Goal: Task Accomplishment & Management: Manage account settings

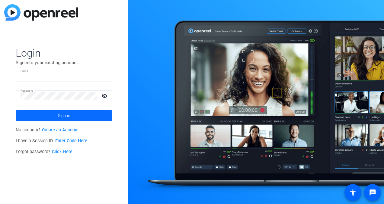
type input "[EMAIL_ADDRESS][DOMAIN_NAME]"
click at [54, 115] on span at bounding box center [64, 115] width 97 height 14
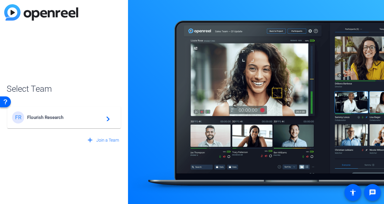
click at [54, 115] on span "Flourish Research" at bounding box center [64, 116] width 75 height 5
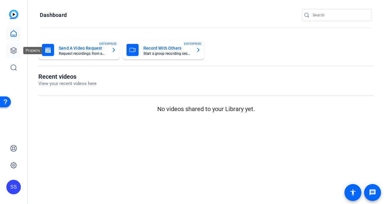
click at [12, 50] on icon at bounding box center [13, 50] width 7 height 7
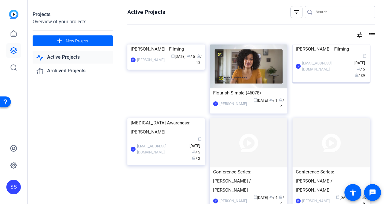
click at [323, 53] on div "[PERSON_NAME] - Filming" at bounding box center [331, 48] width 71 height 9
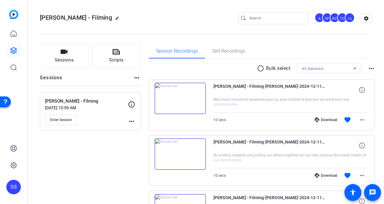
click at [180, 100] on img at bounding box center [180, 97] width 51 height 31
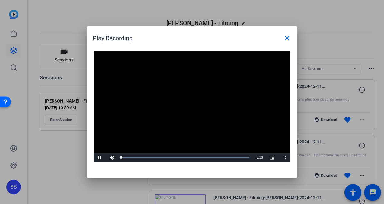
click at [185, 102] on video "Video Player" at bounding box center [192, 106] width 196 height 111
click at [102, 157] on span "Video Player" at bounding box center [100, 157] width 12 height 0
click at [289, 36] on mat-icon "close" at bounding box center [287, 37] width 7 height 7
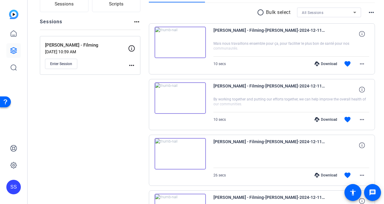
scroll to position [56, 0]
click at [177, 96] on img at bounding box center [180, 97] width 51 height 31
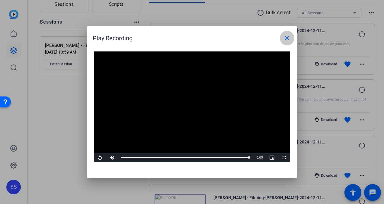
click at [289, 39] on mat-icon "close" at bounding box center [287, 37] width 7 height 7
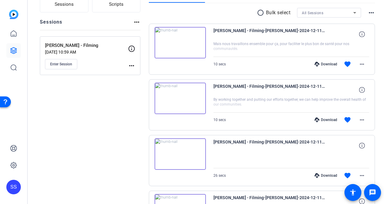
click at [315, 114] on div "Download favorite more_horiz" at bounding box center [314, 119] width 109 height 14
click at [315, 118] on icon at bounding box center [317, 119] width 5 height 5
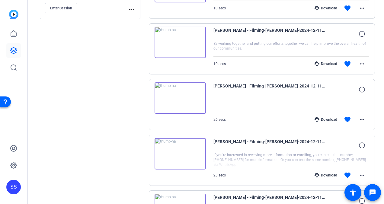
scroll to position [112, 0]
click at [178, 141] on img at bounding box center [180, 152] width 51 height 31
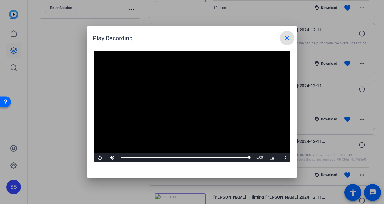
click at [287, 37] on mat-icon "close" at bounding box center [287, 37] width 7 height 7
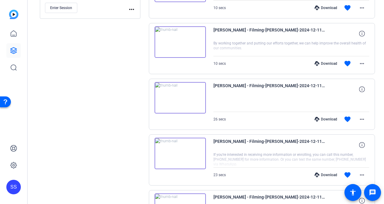
click at [313, 170] on div "Download favorite more_horiz" at bounding box center [314, 174] width 109 height 14
click at [315, 175] on icon at bounding box center [317, 174] width 5 height 5
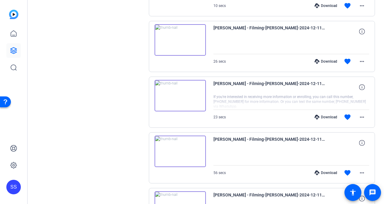
scroll to position [171, 0]
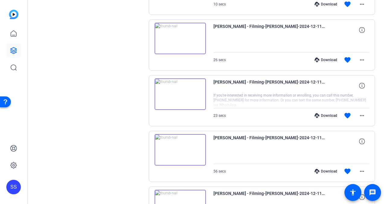
click at [178, 144] on img at bounding box center [180, 149] width 51 height 31
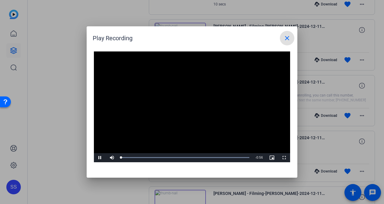
click at [180, 100] on video "Video Player" at bounding box center [192, 106] width 196 height 111
click at [286, 34] on span at bounding box center [287, 38] width 14 height 14
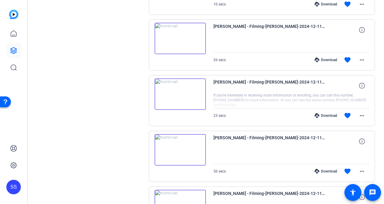
scroll to position [234, 0]
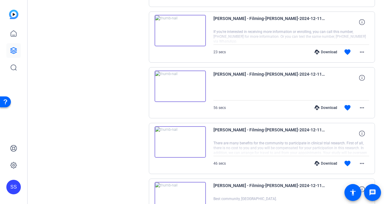
click at [178, 140] on img at bounding box center [180, 141] width 51 height 31
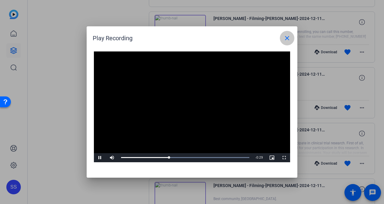
click at [287, 40] on mat-icon "close" at bounding box center [287, 37] width 7 height 7
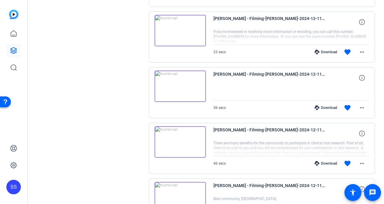
click at [315, 161] on icon at bounding box center [317, 163] width 5 height 5
click at [126, 129] on div "Sessions Scripts Sessions more_horiz [PERSON_NAME] - Filming [DATE] 10:59 AM En…" at bounding box center [90, 117] width 101 height 617
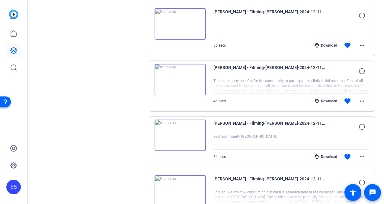
scroll to position [314, 0]
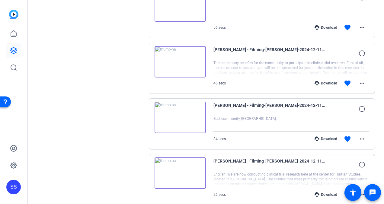
click at [184, 121] on img at bounding box center [180, 116] width 51 height 31
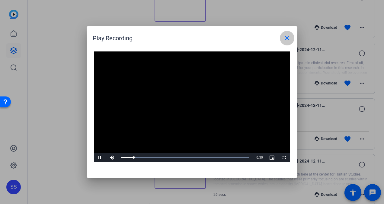
click at [287, 40] on mat-icon "close" at bounding box center [287, 37] width 7 height 7
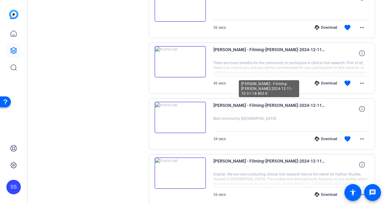
scroll to position [350, 0]
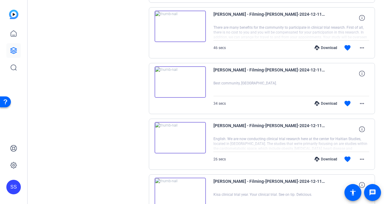
click at [178, 133] on img at bounding box center [180, 137] width 51 height 31
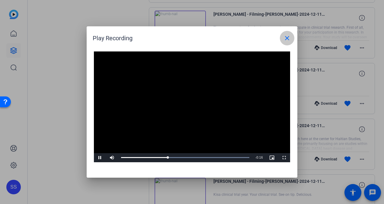
click at [290, 39] on mat-icon "close" at bounding box center [287, 37] width 7 height 7
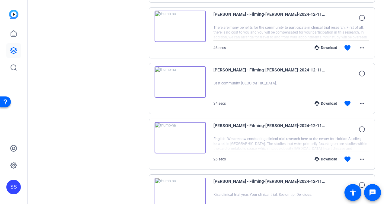
click at [316, 156] on icon at bounding box center [317, 158] width 5 height 5
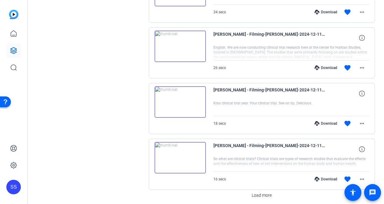
scroll to position [441, 0]
click at [182, 98] on img at bounding box center [180, 100] width 51 height 31
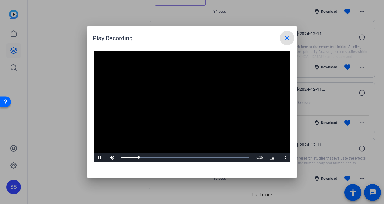
click at [289, 40] on mat-icon "close" at bounding box center [287, 37] width 7 height 7
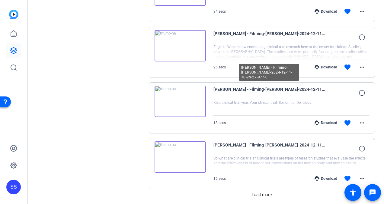
scroll to position [461, 0]
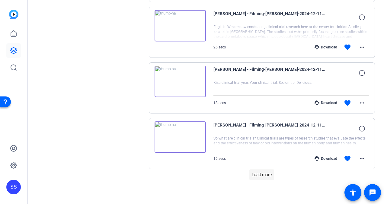
click at [254, 171] on span "Load more" at bounding box center [262, 174] width 20 height 6
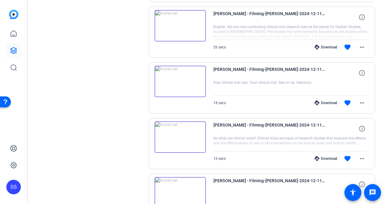
scroll to position [486, 0]
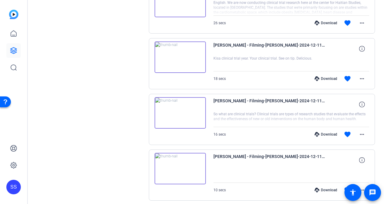
click at [179, 108] on img at bounding box center [180, 112] width 51 height 31
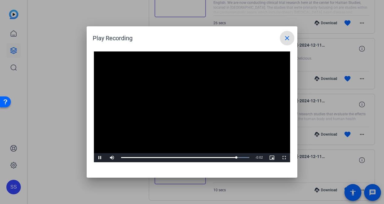
click at [281, 40] on span at bounding box center [287, 38] width 14 height 14
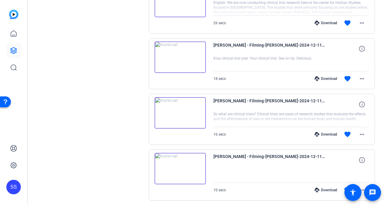
click at [317, 132] on div "Download" at bounding box center [326, 134] width 29 height 5
click at [138, 144] on div "Sessions Scripts Sessions more_horiz [PERSON_NAME] - Filming [DATE] 10:59 AM En…" at bounding box center [90, 27] width 101 height 939
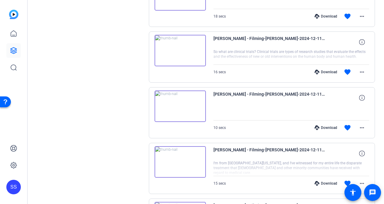
scroll to position [567, 0]
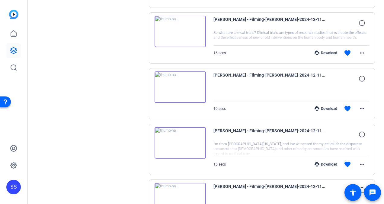
click at [175, 141] on img at bounding box center [180, 142] width 51 height 31
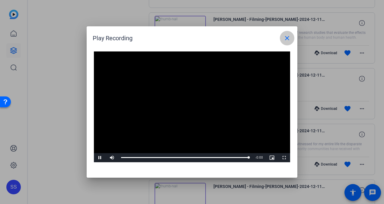
click at [287, 33] on span at bounding box center [287, 38] width 14 height 14
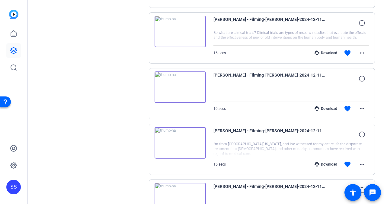
scroll to position [627, 0]
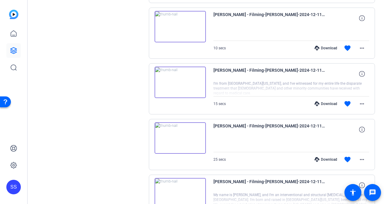
click at [315, 101] on icon at bounding box center [317, 103] width 5 height 5
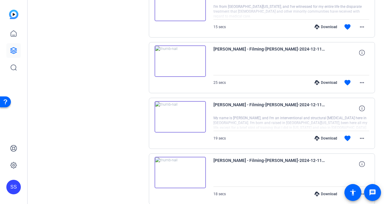
scroll to position [704, 0]
click at [176, 114] on img at bounding box center [180, 116] width 51 height 31
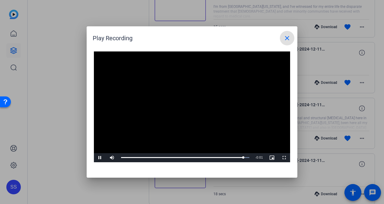
click at [284, 36] on mat-icon "close" at bounding box center [287, 37] width 7 height 7
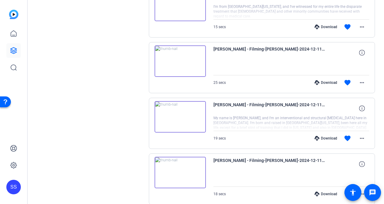
click at [312, 131] on div "Download favorite more_horiz" at bounding box center [314, 138] width 109 height 14
click at [315, 136] on icon at bounding box center [317, 138] width 5 height 5
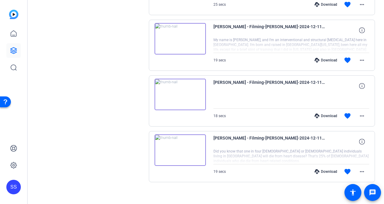
scroll to position [782, 0]
click at [178, 146] on img at bounding box center [180, 149] width 51 height 31
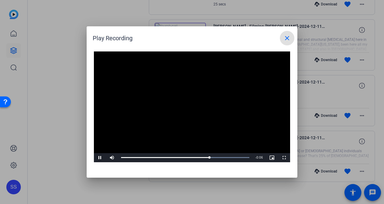
click at [288, 43] on span at bounding box center [287, 38] width 14 height 14
